Goal: Check status: Check status

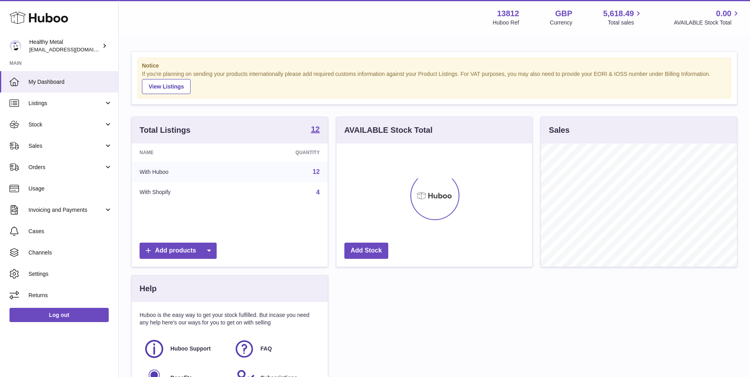
scroll to position [123, 196]
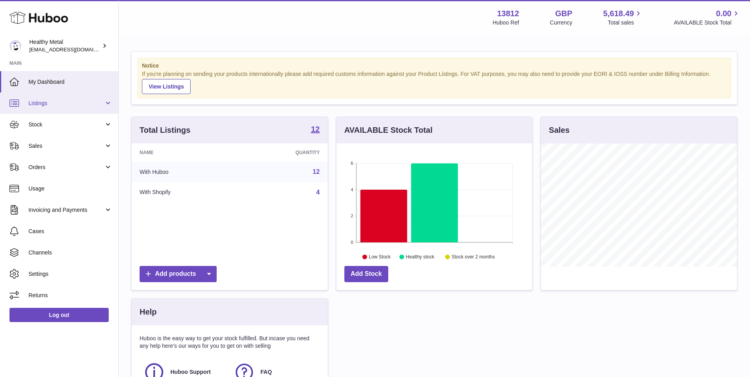
click at [51, 110] on link "Listings" at bounding box center [59, 103] width 118 height 21
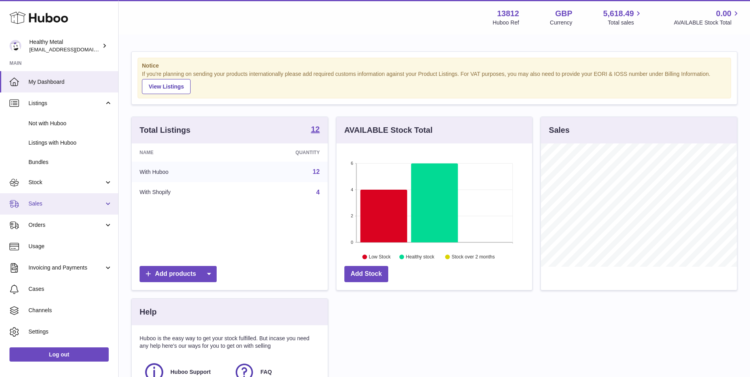
click at [35, 204] on span "Sales" at bounding box center [66, 204] width 76 height 8
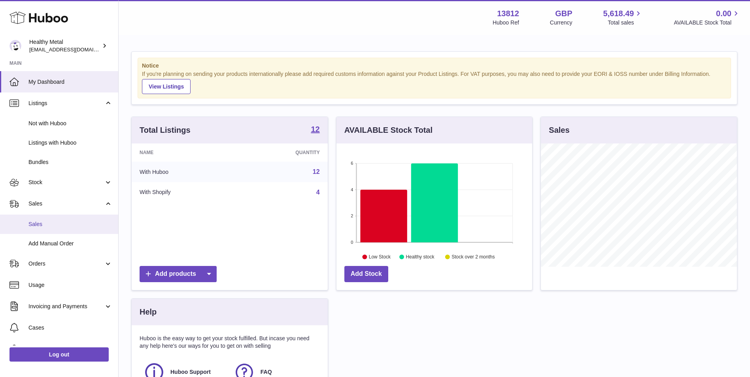
click at [38, 223] on span "Sales" at bounding box center [70, 225] width 84 height 8
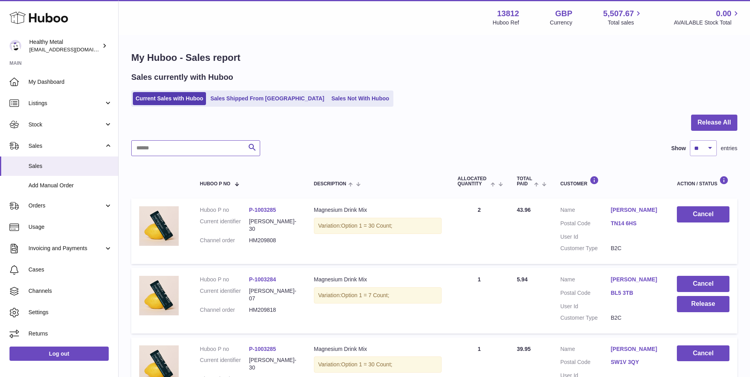
paste input "********"
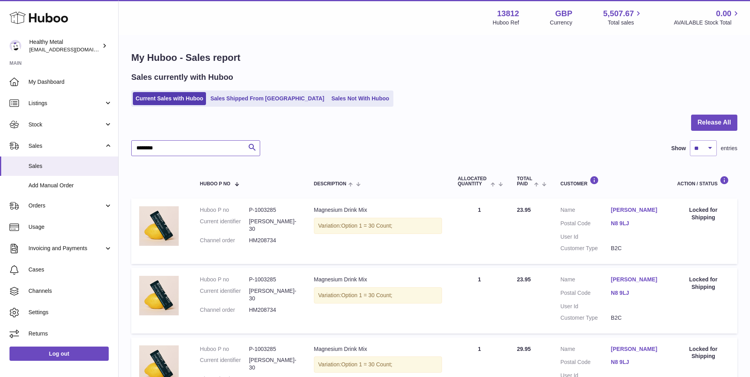
type input "********"
click at [629, 210] on link "Jane Frisby" at bounding box center [636, 210] width 51 height 8
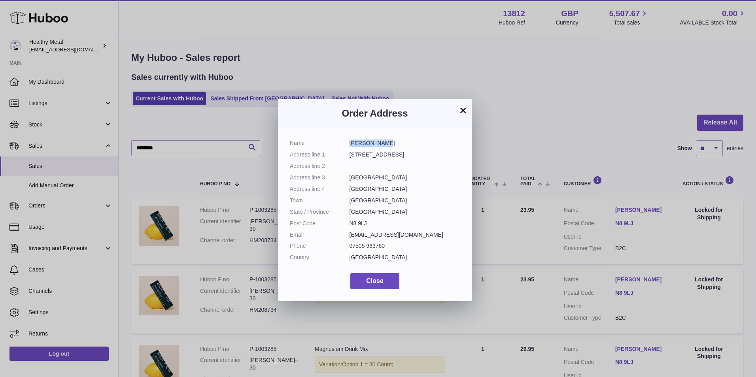
drag, startPoint x: 383, startPoint y: 142, endPoint x: 349, endPoint y: 144, distance: 34.4
click at [349, 144] on dd "Jane Frisby" at bounding box center [404, 144] width 111 height 8
drag, startPoint x: 349, startPoint y: 144, endPoint x: 359, endPoint y: 144, distance: 9.9
copy dd "Jane Frisby"
click at [465, 107] on button "×" at bounding box center [462, 110] width 9 height 9
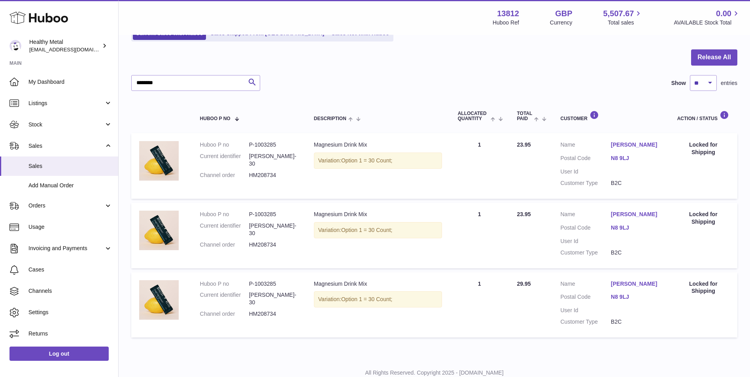
scroll to position [79, 0]
